Goal: Transaction & Acquisition: Purchase product/service

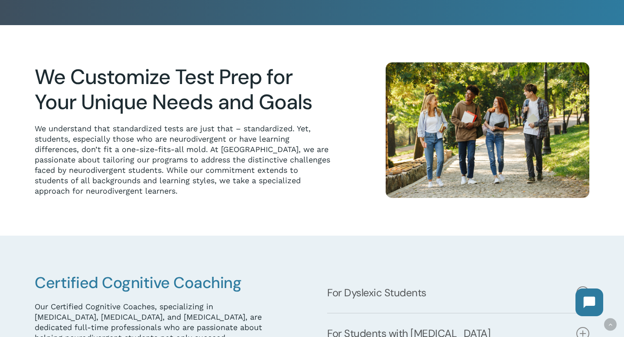
scroll to position [367, 0]
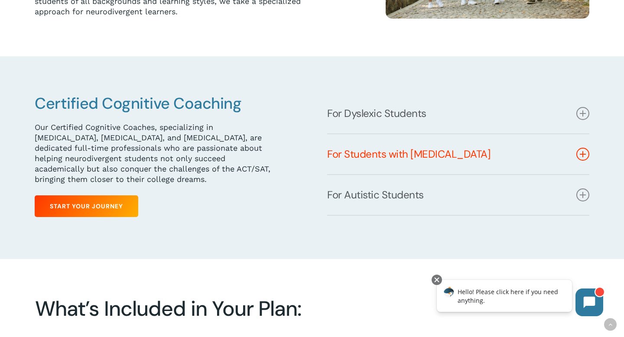
click at [495, 159] on link "For Students with [MEDICAL_DATA]" at bounding box center [458, 154] width 262 height 40
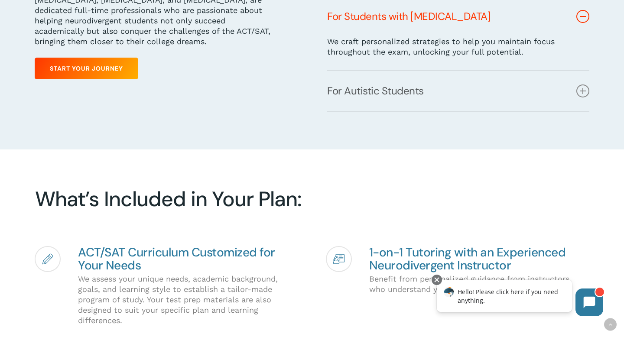
scroll to position [505, 0]
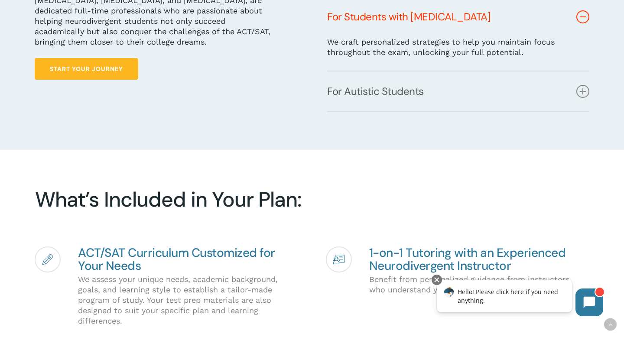
click at [102, 64] on link "Start Your Journey" at bounding box center [87, 69] width 104 height 22
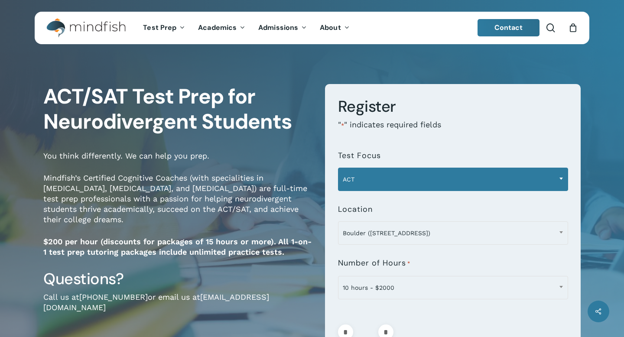
click at [371, 174] on span "ACT" at bounding box center [452, 179] width 229 height 18
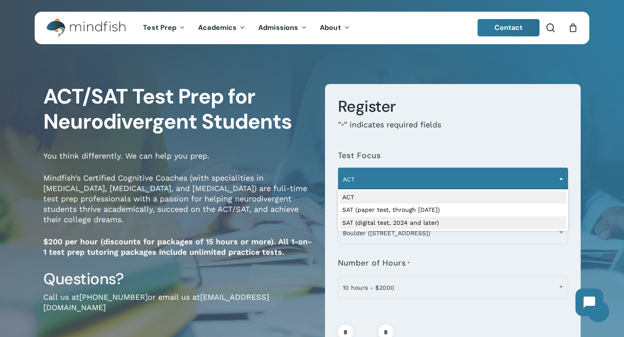
select select "**********"
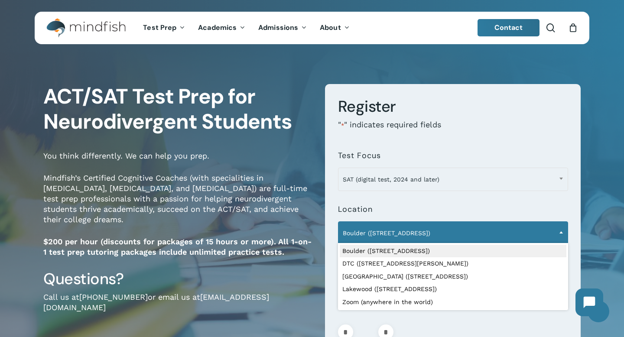
click at [372, 236] on span "Boulder (1320 Pearl St.)" at bounding box center [452, 233] width 229 height 18
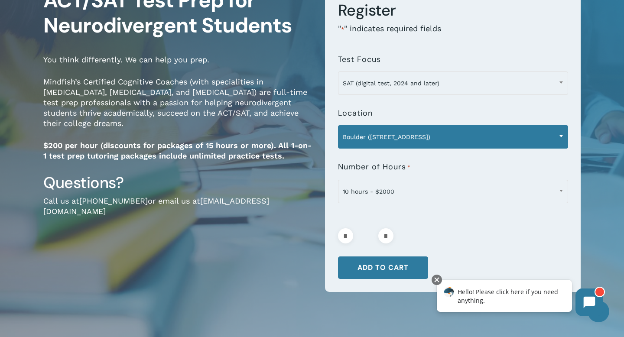
scroll to position [109, 0]
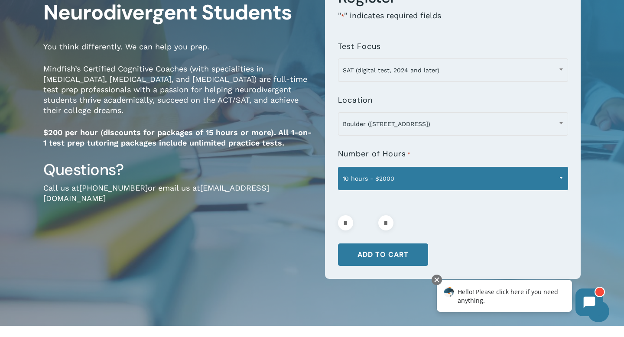
click at [384, 175] on span "10 hours - $2000" at bounding box center [452, 178] width 229 height 18
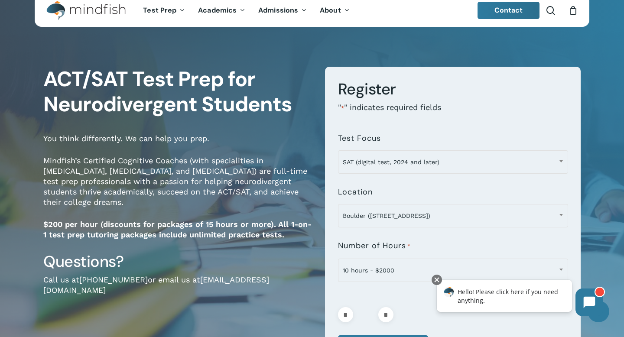
scroll to position [0, 0]
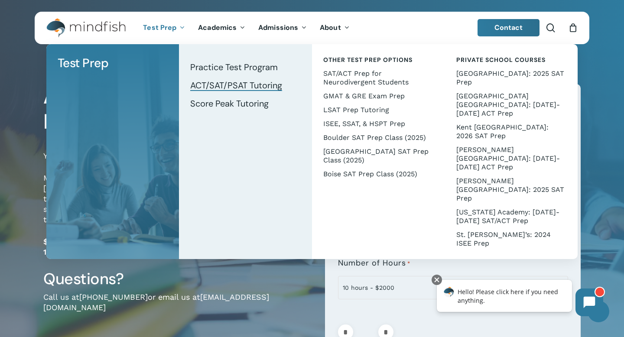
click at [223, 86] on span "ACT/SAT/PSAT Tutoring" at bounding box center [236, 85] width 92 height 11
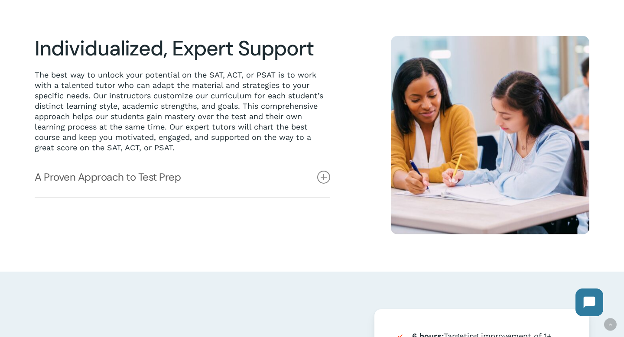
scroll to position [215, 0]
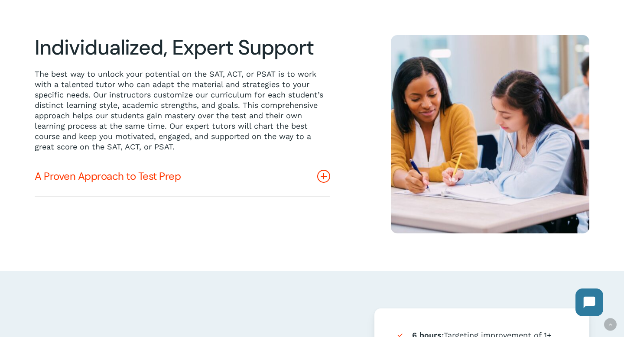
click at [321, 175] on icon at bounding box center [323, 176] width 13 height 13
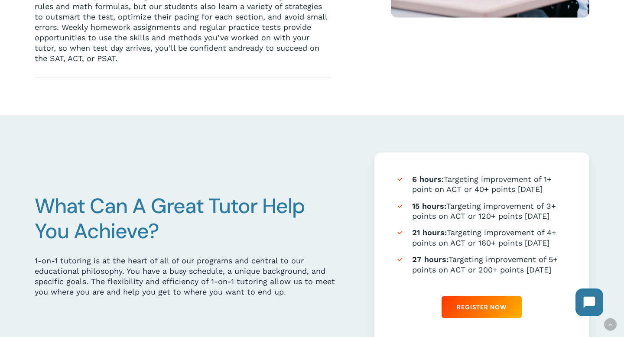
scroll to position [460, 0]
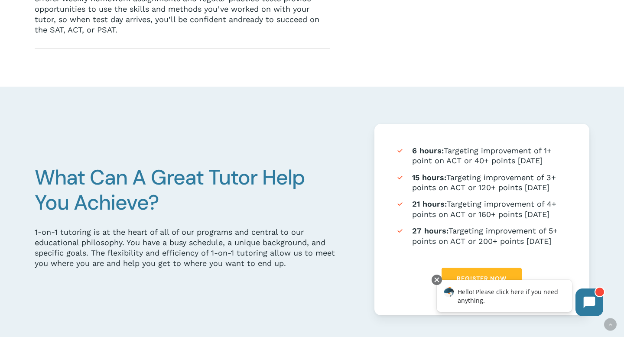
click at [477, 271] on link "Register Now" at bounding box center [481, 279] width 80 height 22
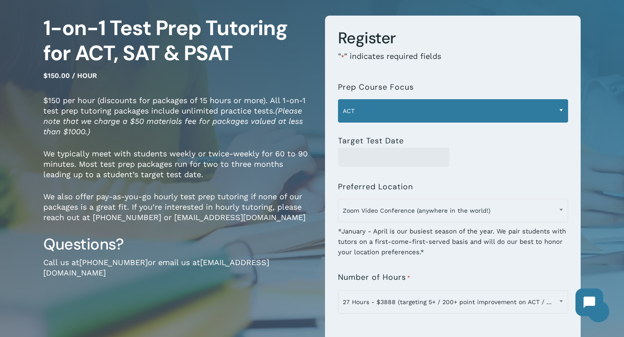
click at [366, 110] on span "ACT" at bounding box center [452, 111] width 229 height 18
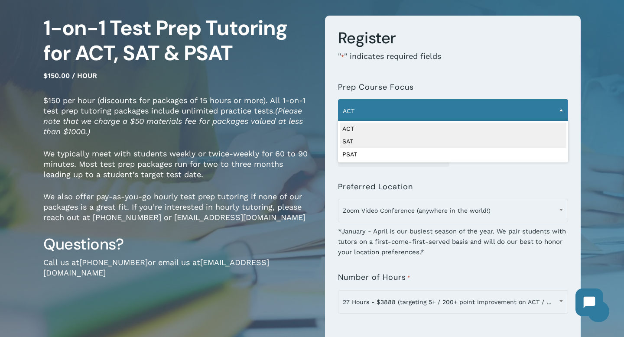
select select "***"
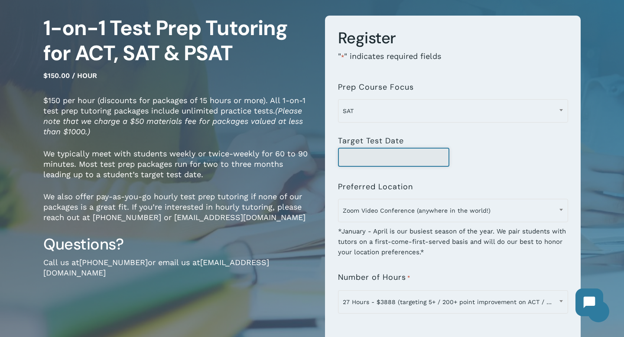
click at [363, 155] on input "Target Test Date" at bounding box center [394, 157] width 112 height 19
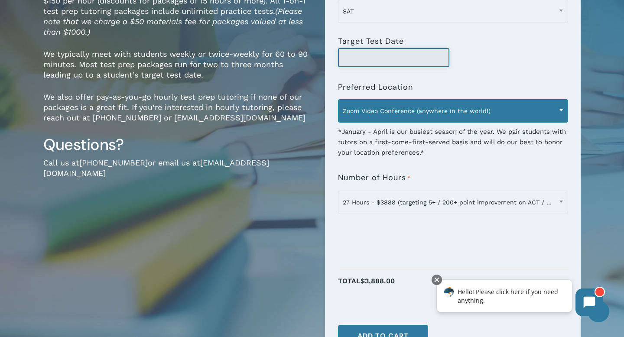
scroll to position [164, 0]
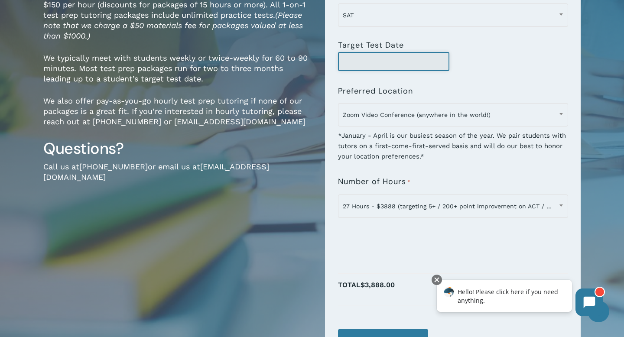
click at [396, 66] on input "Target Test Date" at bounding box center [394, 61] width 112 height 19
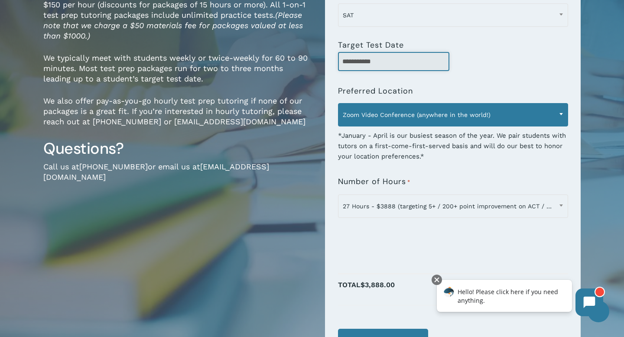
type input "**********"
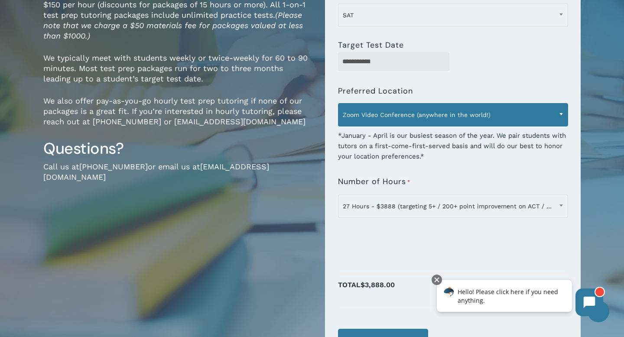
click at [424, 116] on span "Zoom Video Conference (anywhere in the world!)" at bounding box center [452, 115] width 229 height 18
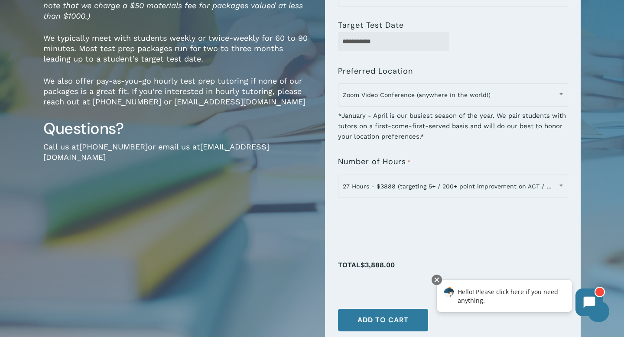
scroll to position [185, 0]
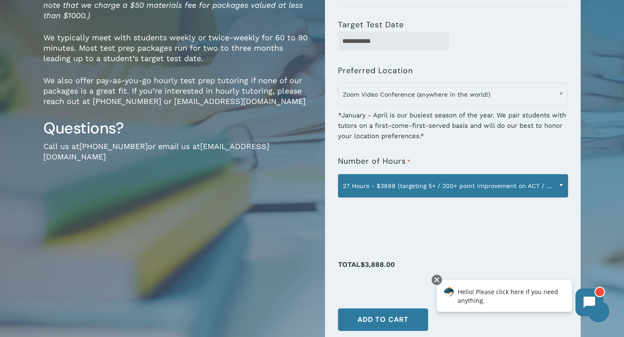
click at [402, 184] on span "27 Hours - $3888 (targeting 5+ / 200+ point improvement on ACT / SAT; reg. $432…" at bounding box center [452, 186] width 229 height 18
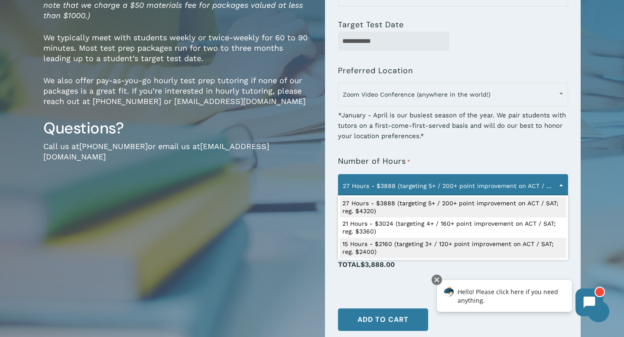
select select "**********"
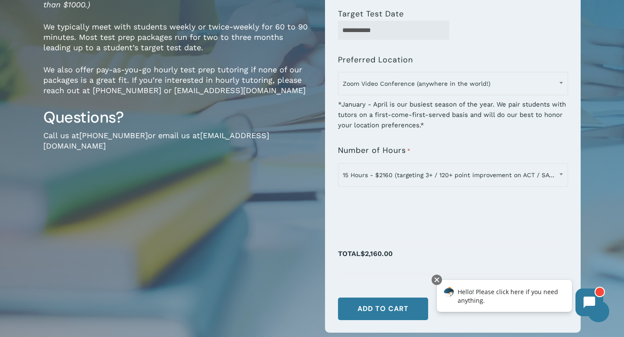
scroll to position [195, 0]
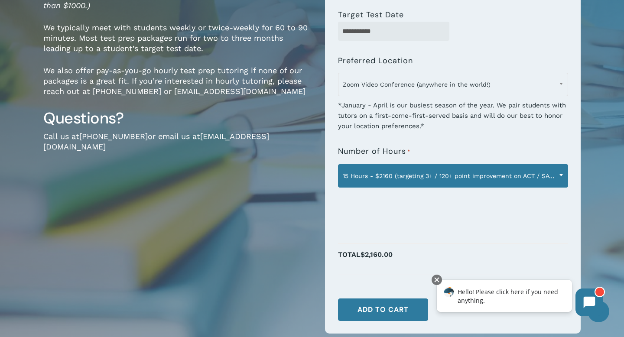
click at [413, 178] on span "15 Hours - $2160 (targeting 3+ / 120+ point improvement on ACT / SAT; reg. $240…" at bounding box center [452, 176] width 229 height 18
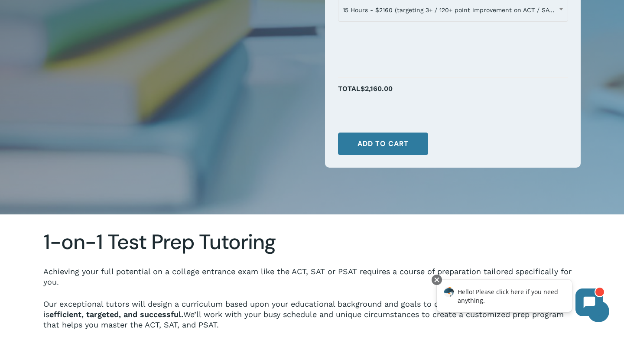
scroll to position [382, 0]
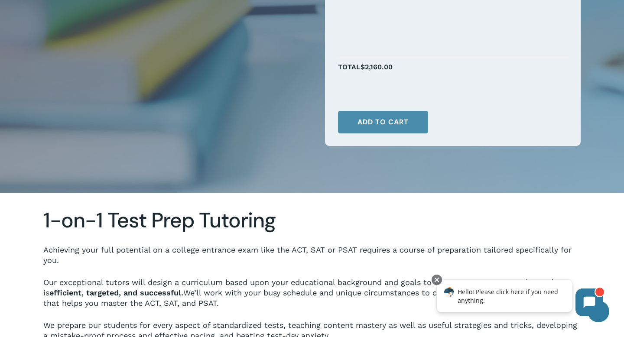
click at [398, 132] on button "Add to cart" at bounding box center [383, 122] width 90 height 23
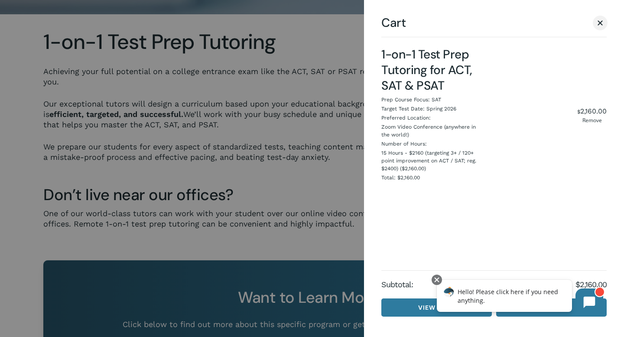
scroll to position [638, 0]
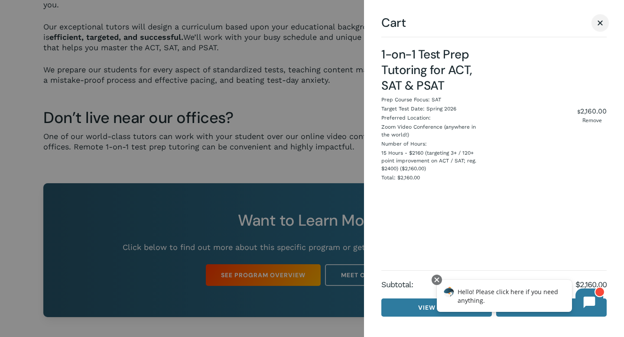
click at [600, 21] on span "Cart" at bounding box center [600, 22] width 9 height 6
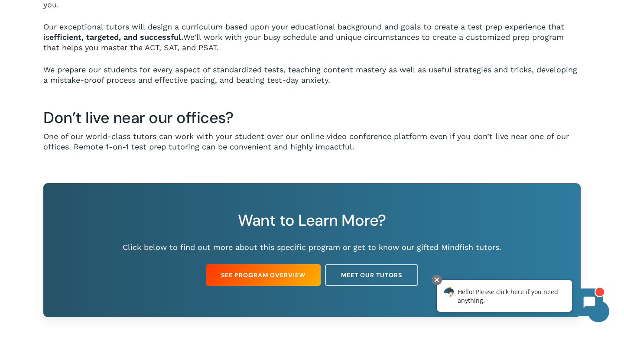
scroll to position [239, 0]
